Goal: Task Accomplishment & Management: Complete application form

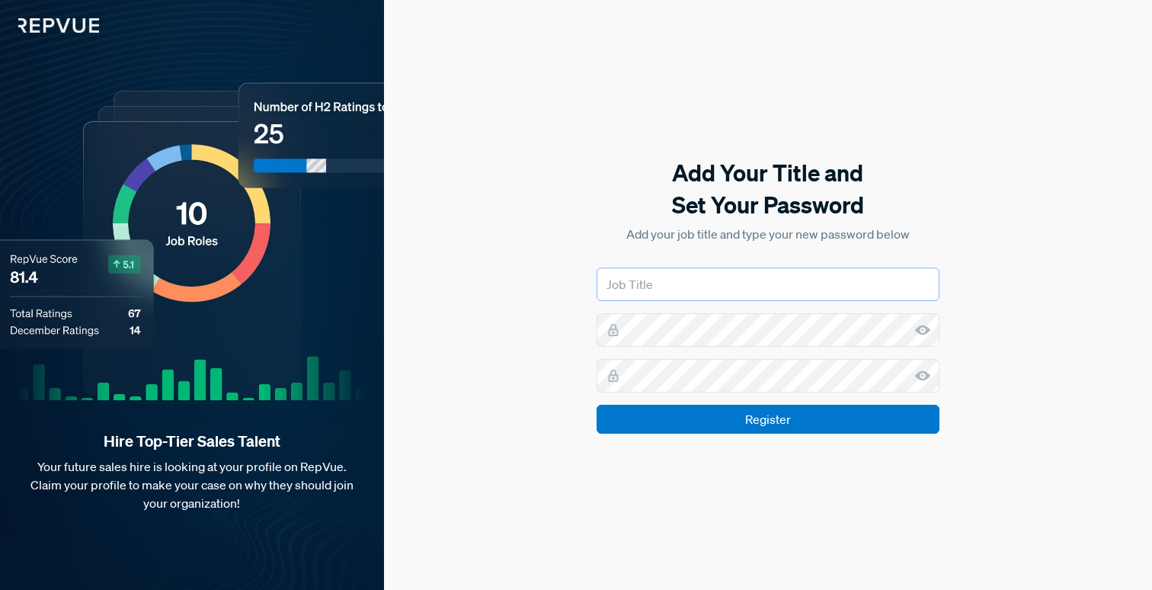
click at [750, 281] on input "text" at bounding box center [768, 284] width 343 height 34
type input "Employer Brand Specialist"
click at [0, 589] on com-1password-button at bounding box center [0, 590] width 0 height 0
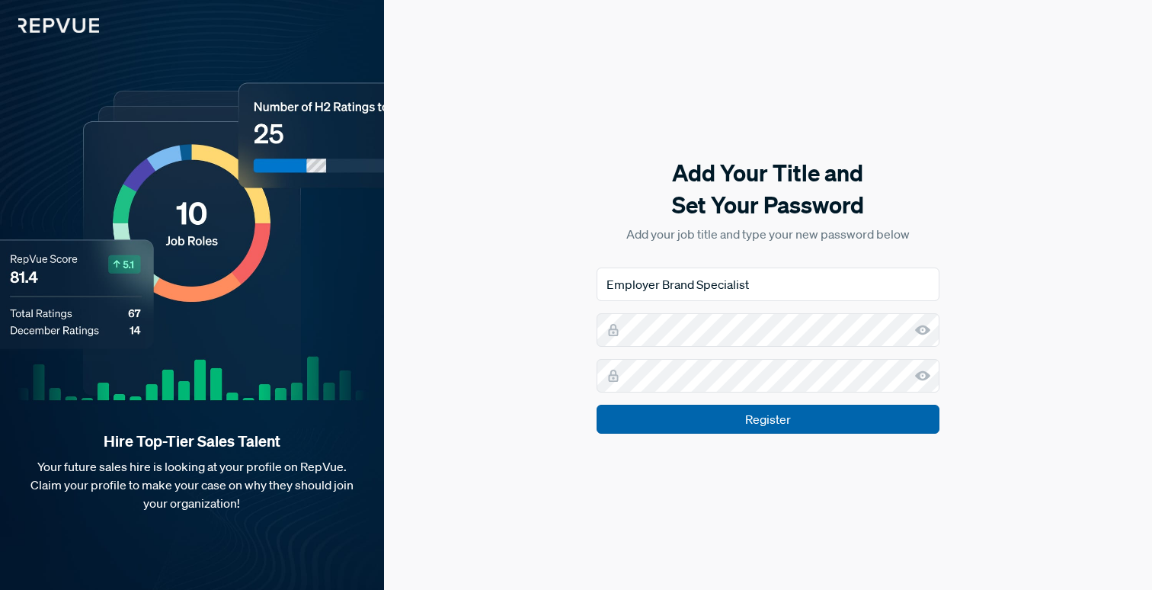
click at [882, 419] on input "Register" at bounding box center [768, 419] width 343 height 29
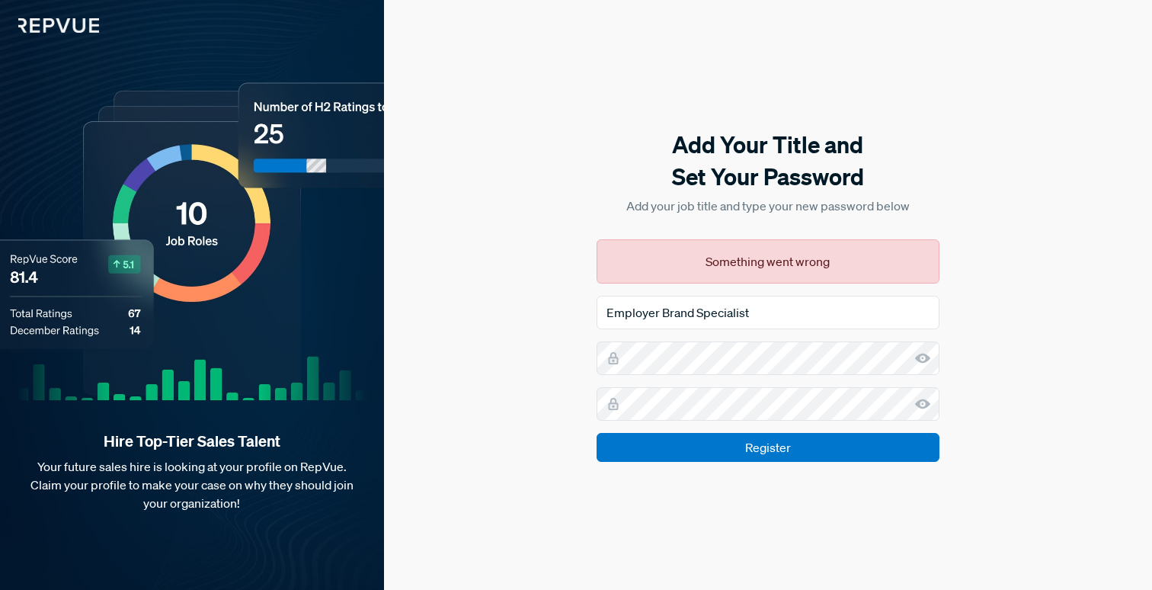
click at [1029, 350] on div "Add Your Title and Set Your Password Add your job title and type your new passw…" at bounding box center [768, 295] width 768 height 590
click at [921, 360] on icon at bounding box center [922, 357] width 15 height 15
click at [923, 408] on icon at bounding box center [922, 403] width 15 height 15
click at [792, 310] on input "Employer Brand Specialist" at bounding box center [768, 313] width 343 height 34
click at [976, 371] on div "Add Your Title and Set Your Password Add your job title and type your new passw…" at bounding box center [768, 295] width 768 height 590
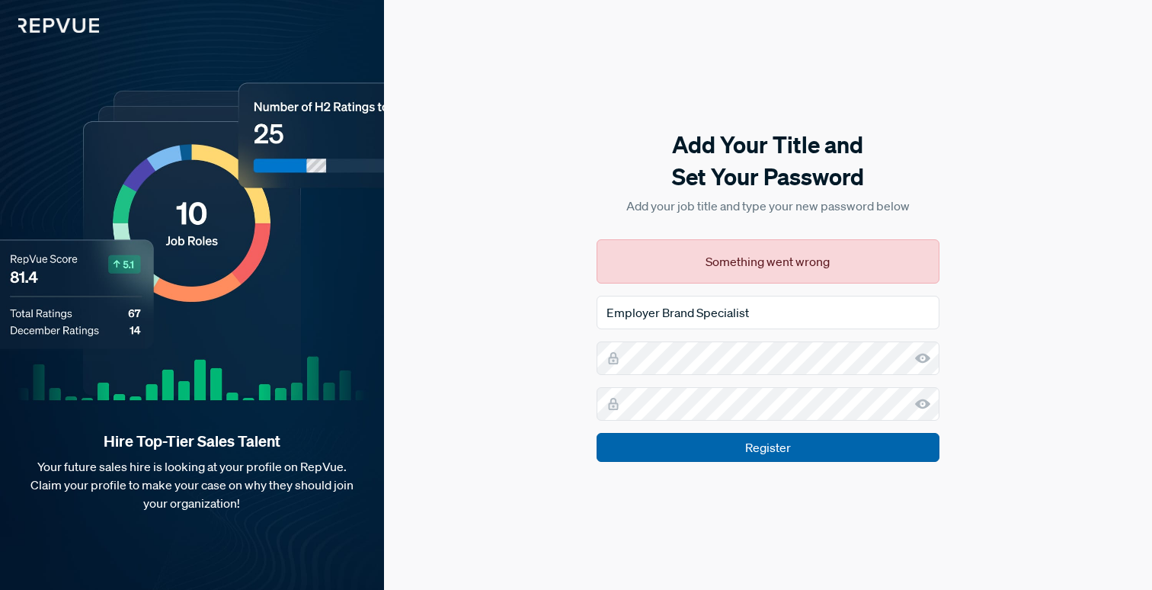
click at [732, 446] on input "Register" at bounding box center [768, 447] width 343 height 29
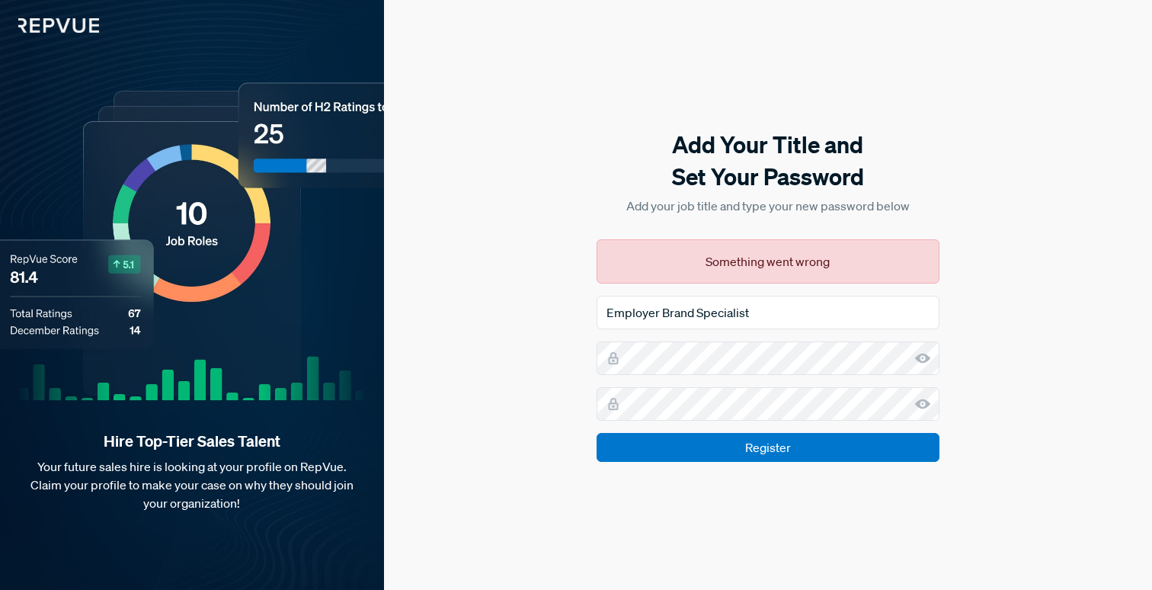
click at [1070, 215] on div "Add Your Title and Set Your Password Add your job title and type your new passw…" at bounding box center [768, 295] width 768 height 590
click at [1051, 343] on div "Add Your Title and Set Your Password Add your job title and type your new passw…" at bounding box center [768, 295] width 768 height 590
click at [885, 318] on input "Employer Brand Specialist" at bounding box center [768, 313] width 343 height 34
click at [600, 198] on p "Add your job title and type your new password below" at bounding box center [768, 206] width 343 height 18
click at [1081, 349] on div "Add Your Title and Set Your Password Add your job title and type your new passw…" at bounding box center [768, 295] width 768 height 590
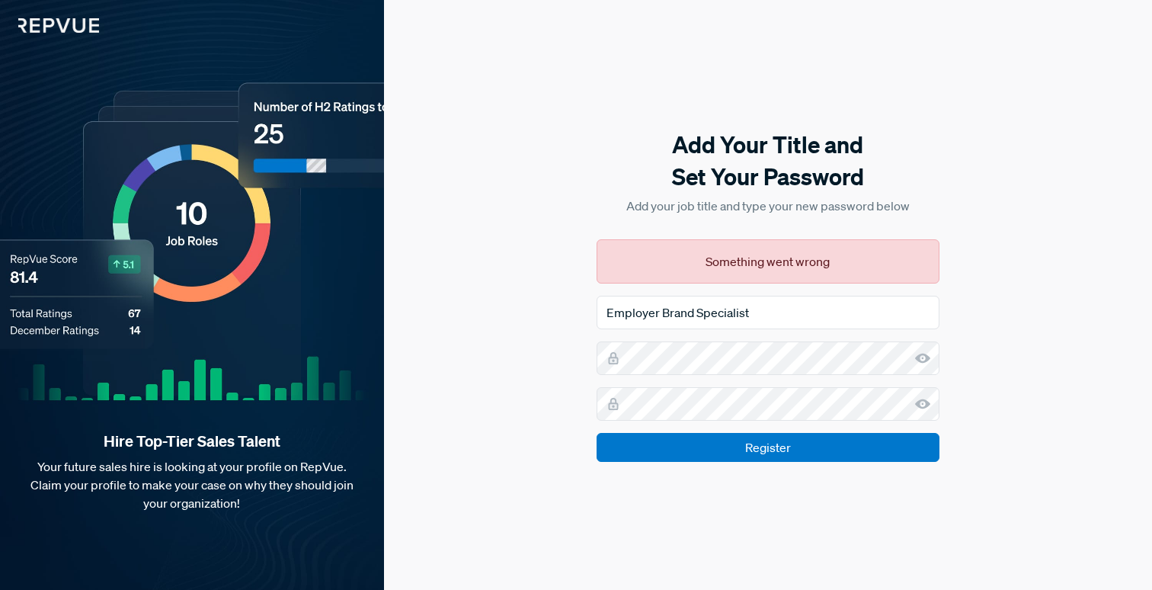
click at [1045, 430] on div "Add Your Title and Set Your Password Add your job title and type your new passw…" at bounding box center [768, 295] width 768 height 590
click at [997, 357] on div "Add Your Title and Set Your Password Add your job title and type your new passw…" at bounding box center [768, 295] width 768 height 590
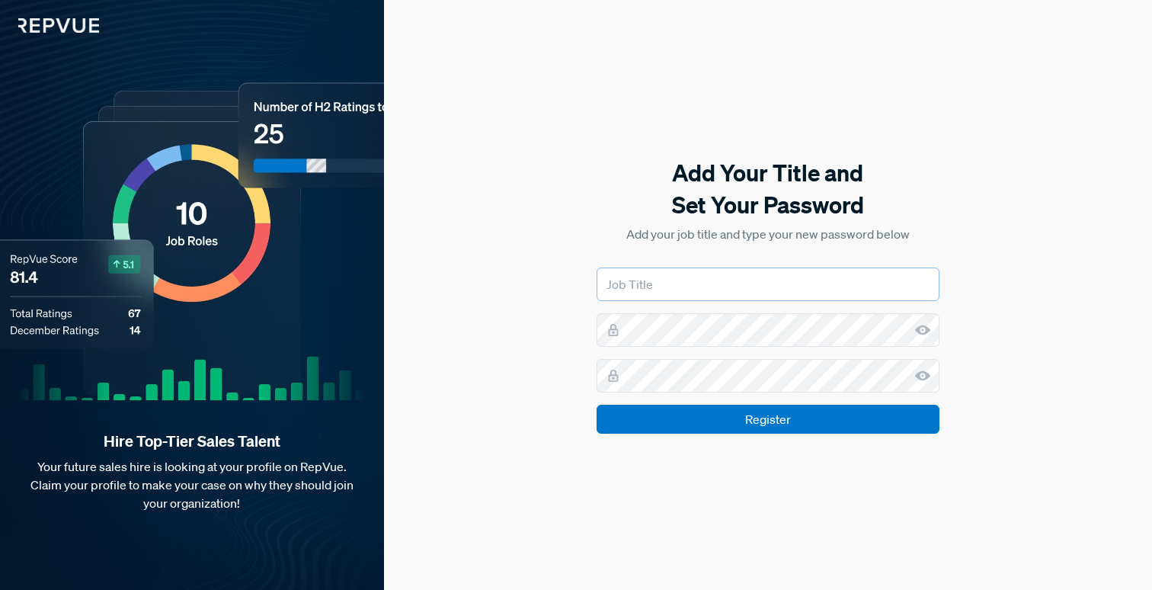
click at [702, 289] on input "text" at bounding box center [768, 284] width 343 height 34
type input "Employer Brand Specialist"
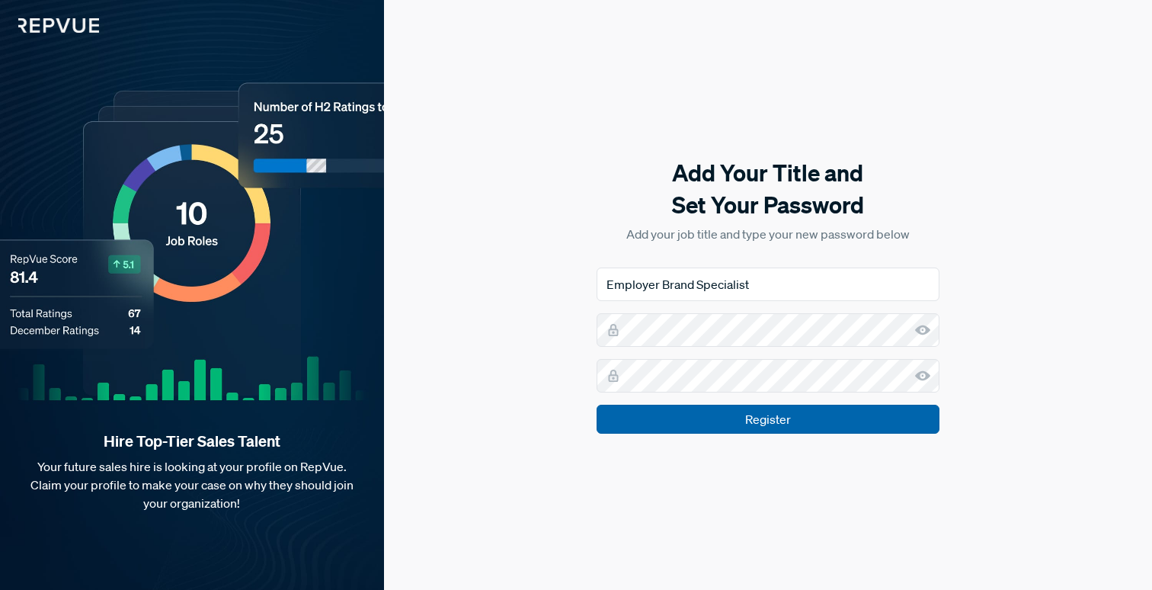
click at [762, 423] on input "Register" at bounding box center [768, 419] width 343 height 29
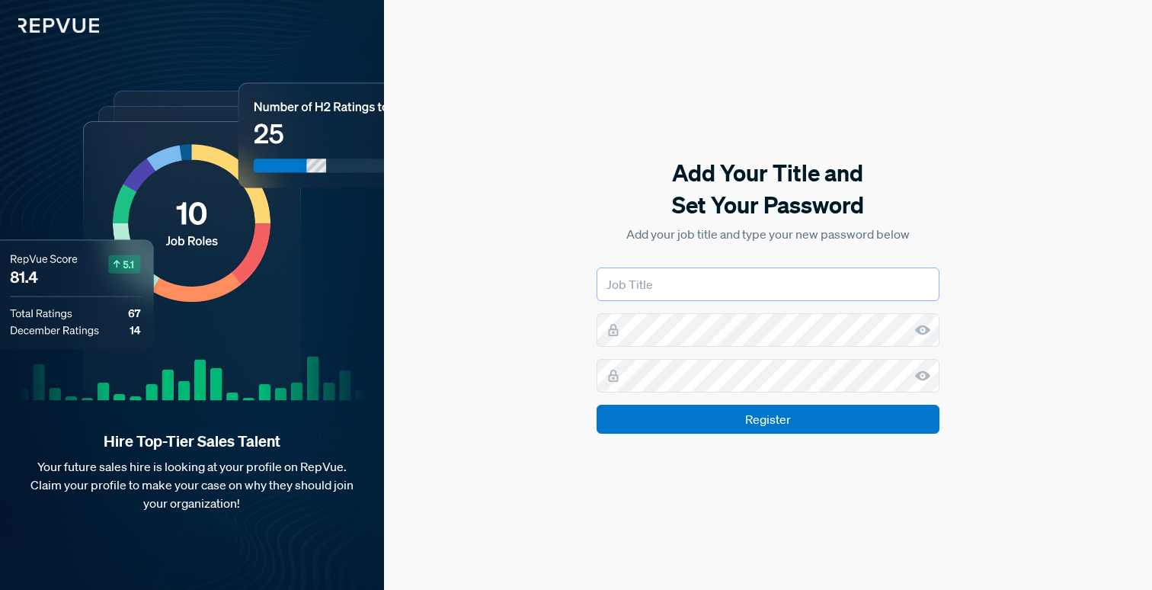
click at [735, 286] on input "text" at bounding box center [768, 284] width 343 height 34
type input "Employer Brand Specialist"
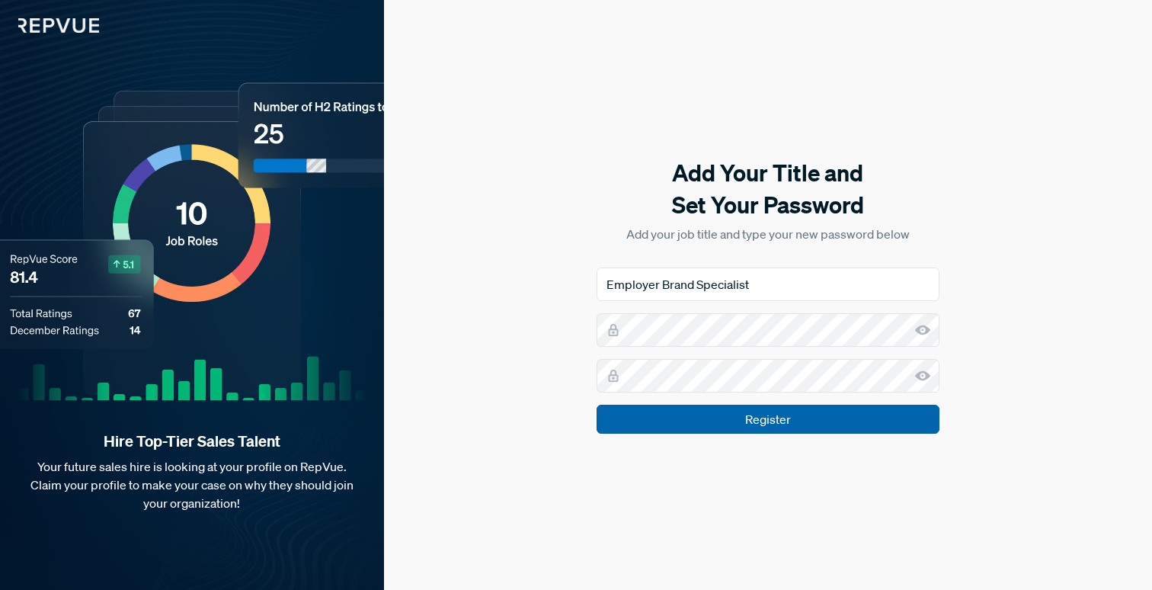
click at [746, 424] on input "Register" at bounding box center [768, 419] width 343 height 29
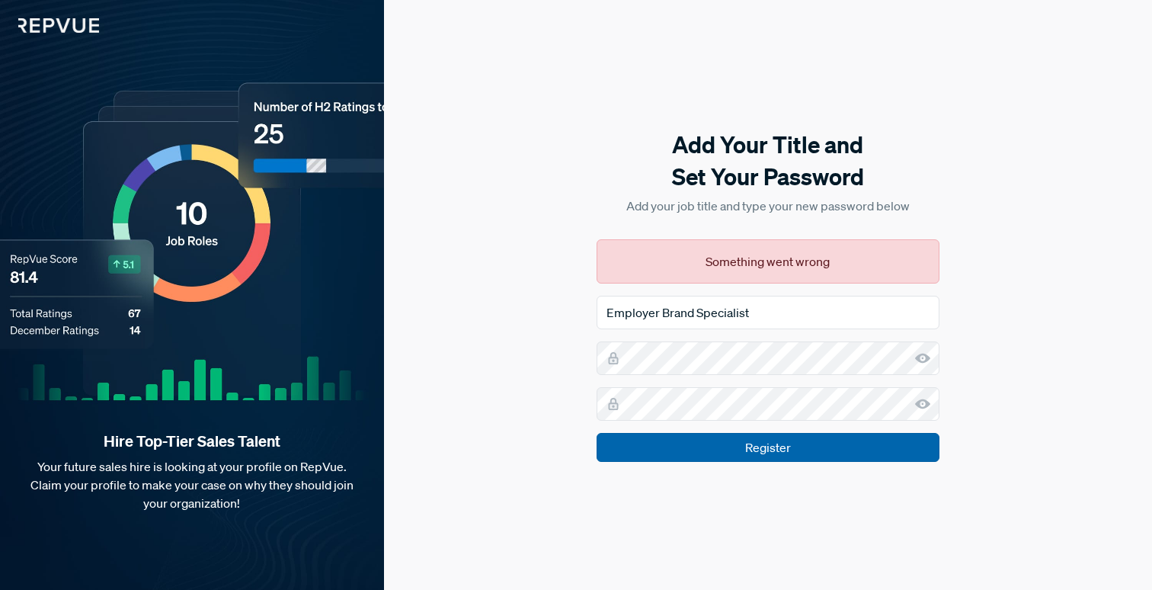
click at [755, 443] on input "Register" at bounding box center [768, 447] width 343 height 29
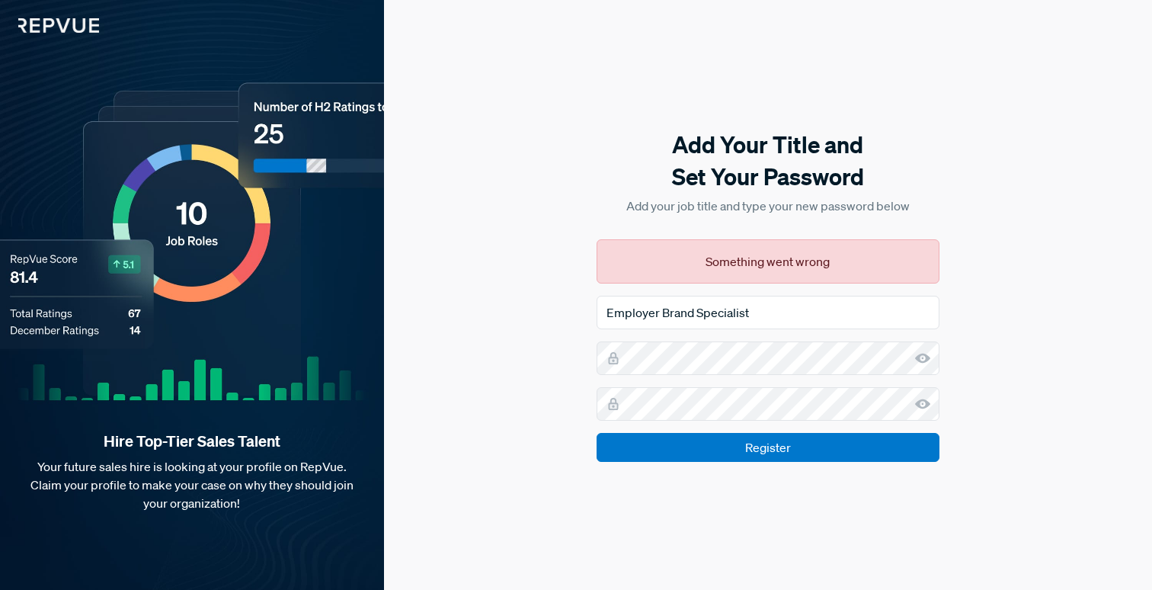
click at [987, 314] on div "Add Your Title and Set Your Password Add your job title and type your new passw…" at bounding box center [768, 295] width 768 height 590
click at [466, 366] on div "Add Your Title and Set Your Password Add your job title and type your new passw…" at bounding box center [768, 295] width 768 height 590
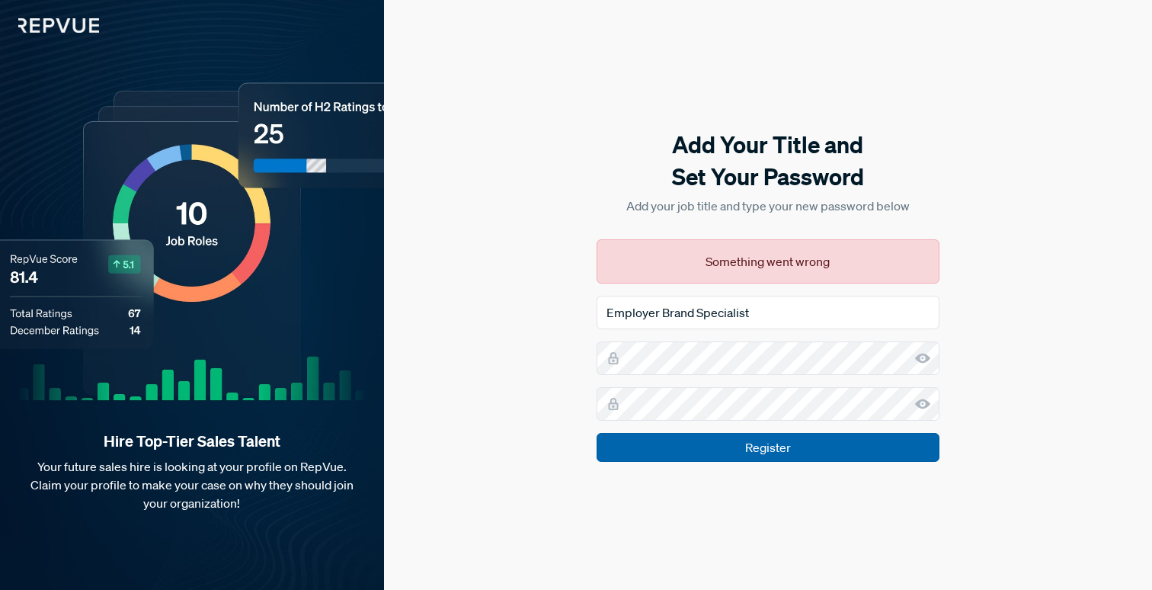
click at [892, 442] on input "Register" at bounding box center [768, 447] width 343 height 29
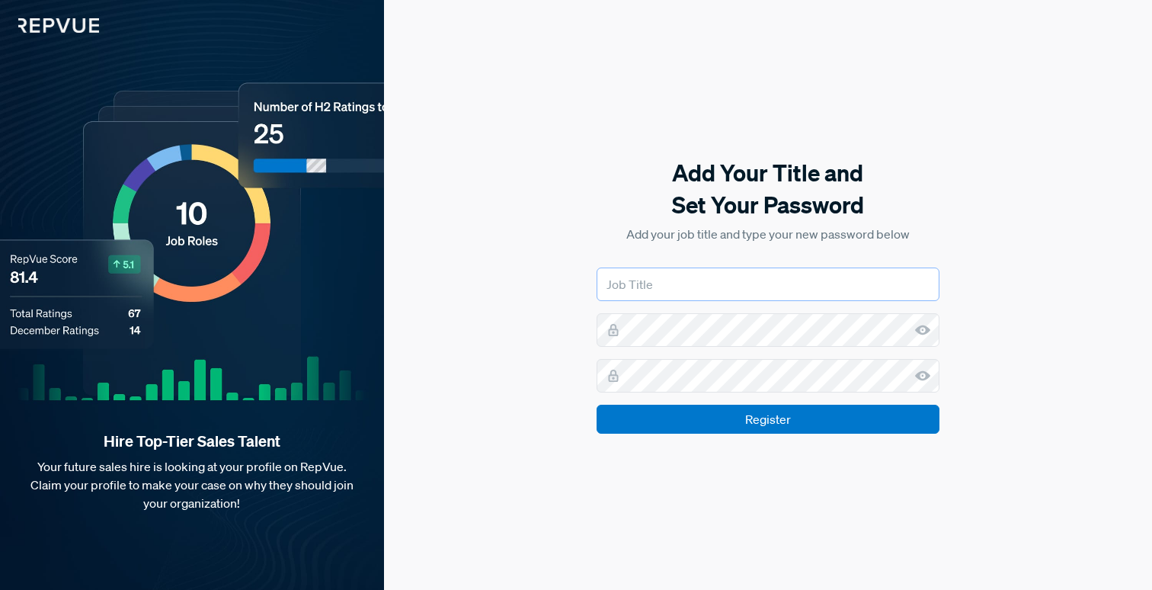
click at [712, 295] on input "text" at bounding box center [768, 284] width 343 height 34
type input "Employer Brand Specialist"
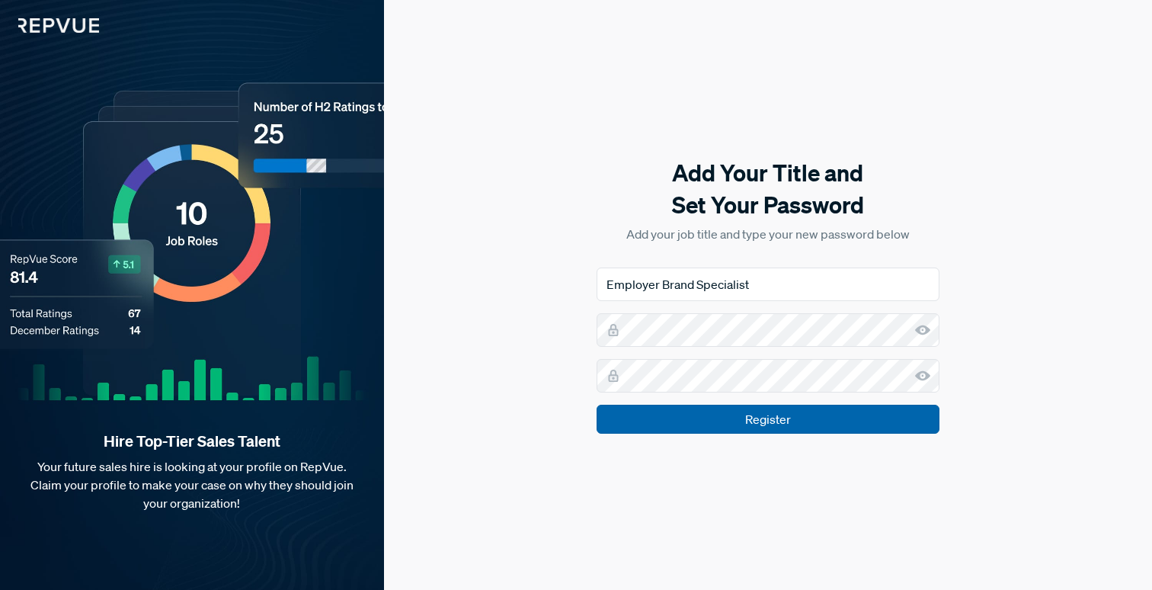
click at [895, 425] on input "Register" at bounding box center [768, 419] width 343 height 29
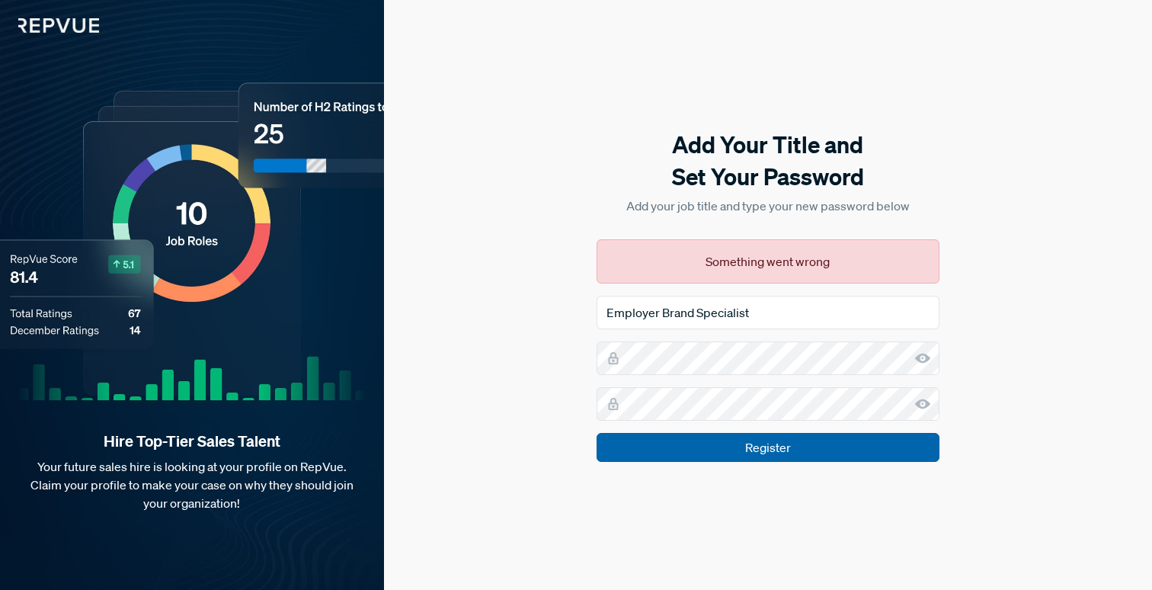
click at [848, 446] on input "Register" at bounding box center [768, 447] width 343 height 29
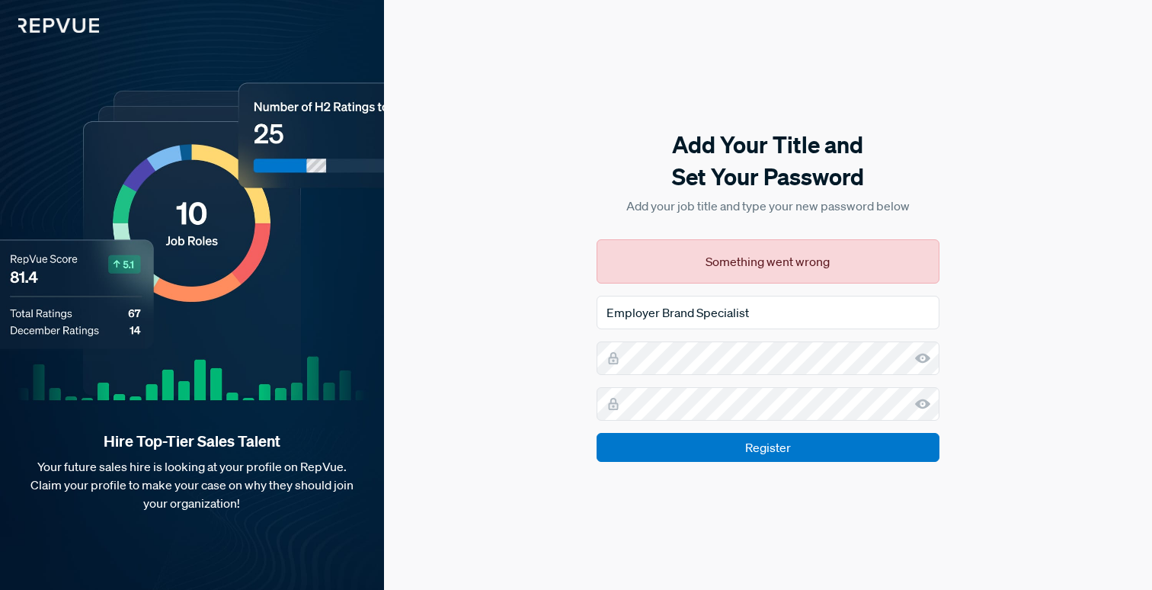
click at [1053, 293] on div "Add Your Title and Set Your Password Add your job title and type your new passw…" at bounding box center [768, 295] width 768 height 590
click at [1017, 363] on div "Add Your Title and Set Your Password Add your job title and type your new passw…" at bounding box center [768, 295] width 768 height 590
click at [822, 263] on div "Something went wrong" at bounding box center [768, 261] width 343 height 44
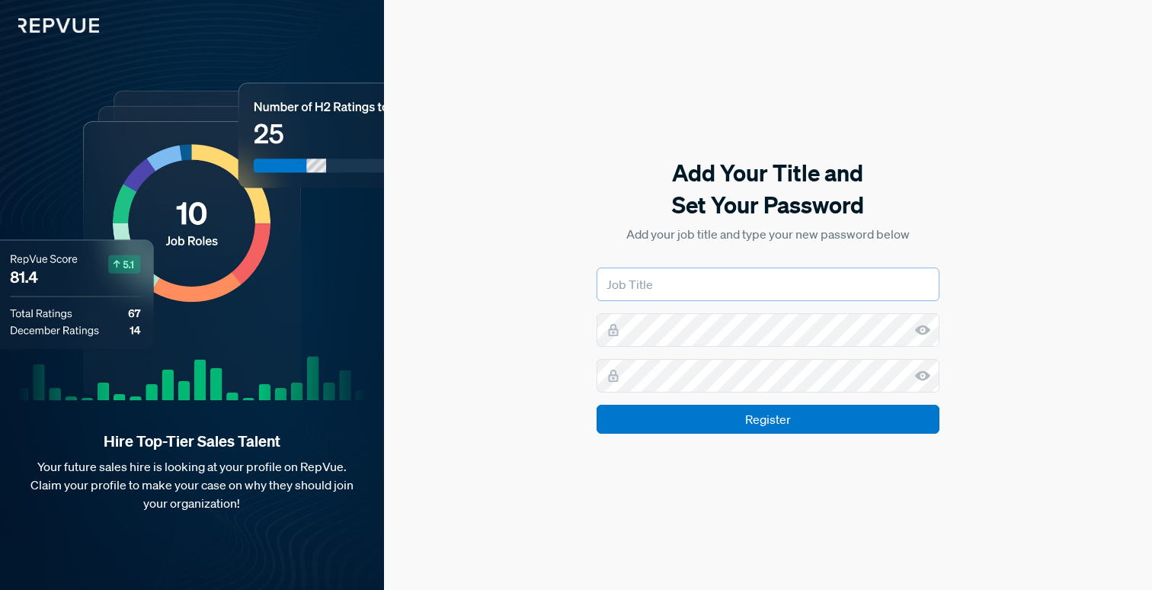
click at [731, 286] on input "text" at bounding box center [768, 284] width 343 height 34
type input "Employer Brand Specialist"
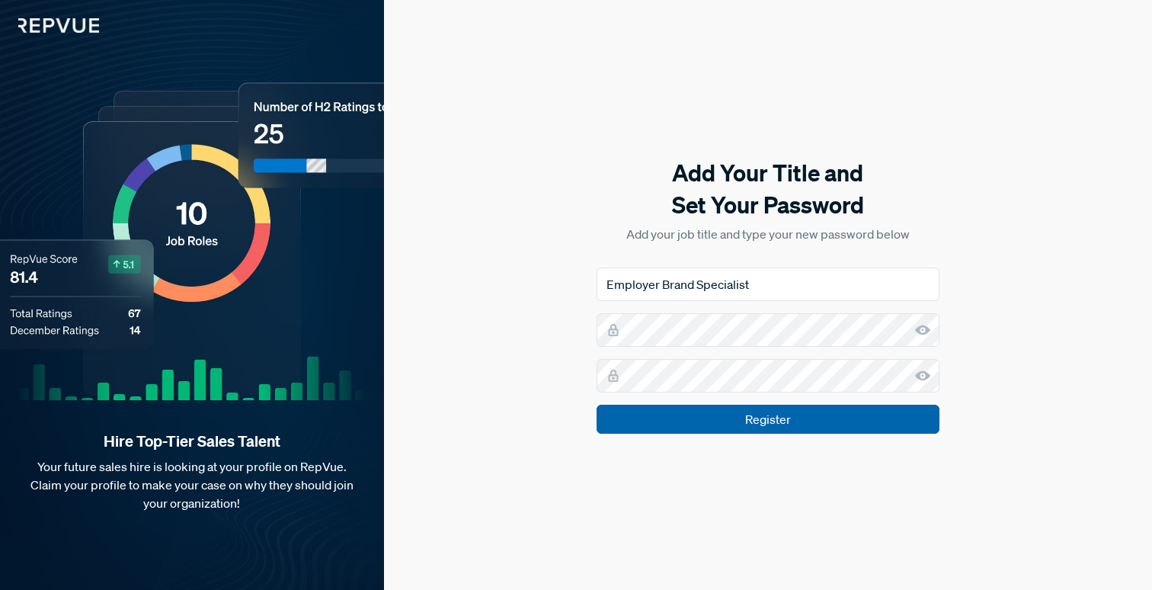
click at [898, 414] on input "Register" at bounding box center [768, 419] width 343 height 29
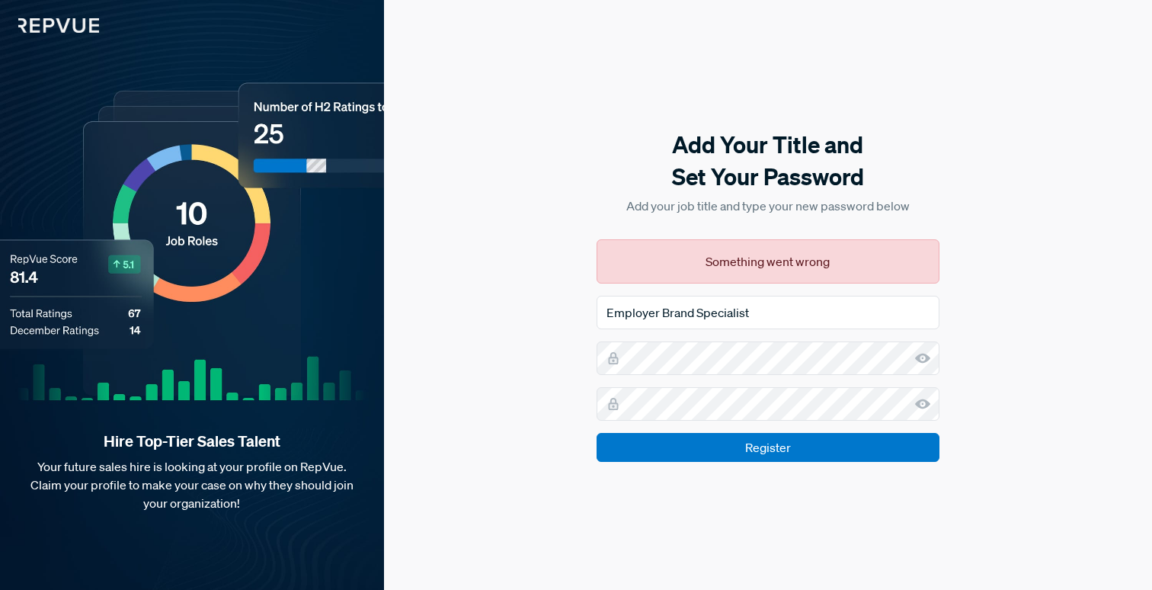
click at [1056, 186] on div "Add Your Title and Set Your Password Add your job title and type your new passw…" at bounding box center [768, 295] width 768 height 590
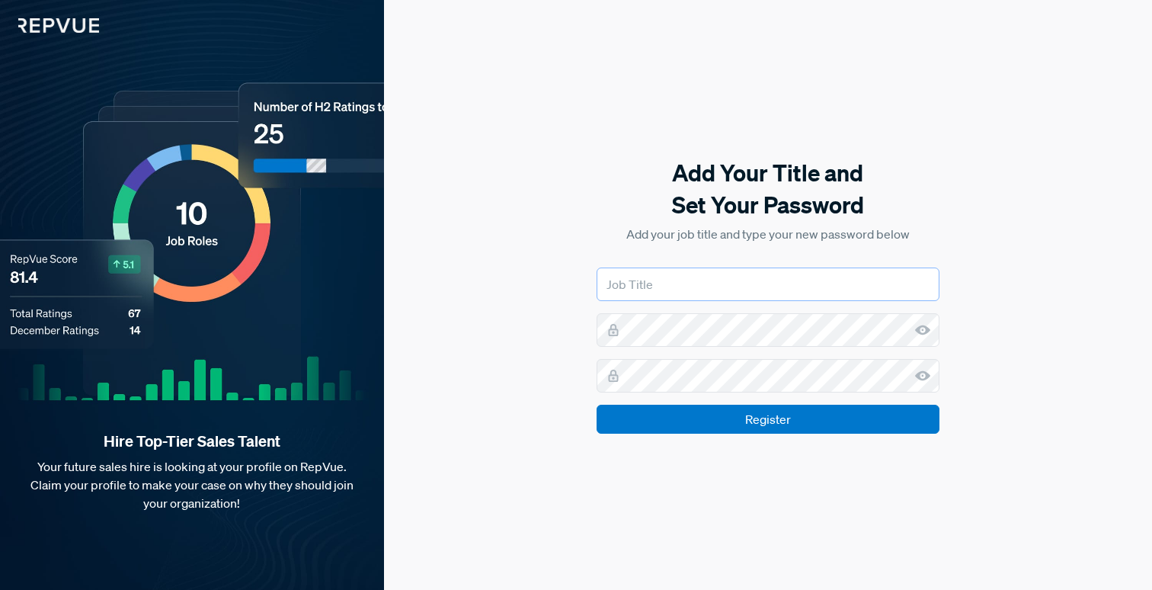
click at [735, 290] on input "text" at bounding box center [768, 284] width 343 height 34
type input "Employer Brand Specialist"
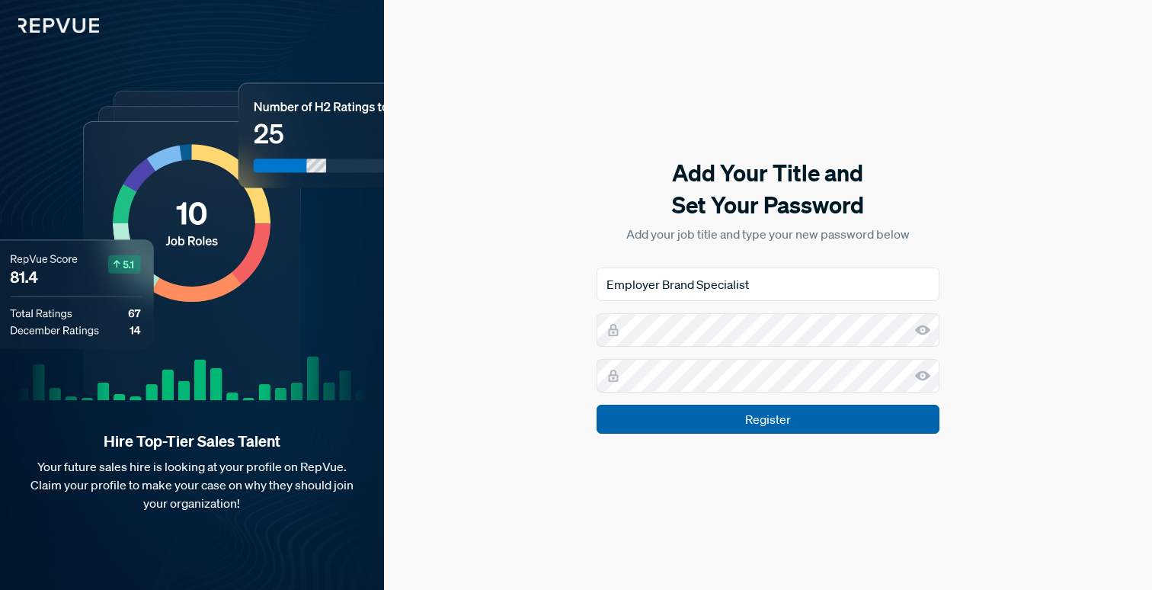
click at [749, 428] on input "Register" at bounding box center [768, 419] width 343 height 29
